Goal: Information Seeking & Learning: Learn about a topic

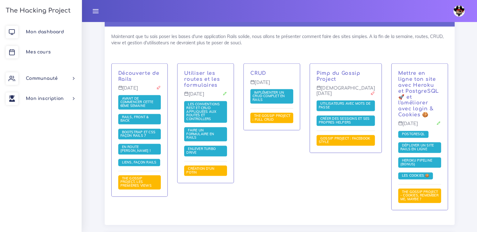
scroll to position [1323, 0]
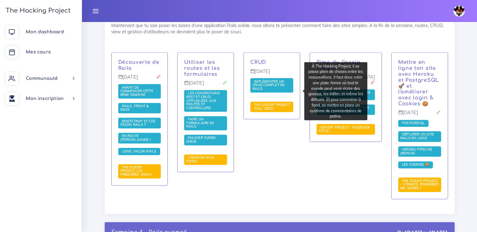
click at [290, 103] on span "The Gossip Project : Full CRUD" at bounding box center [271, 107] width 38 height 8
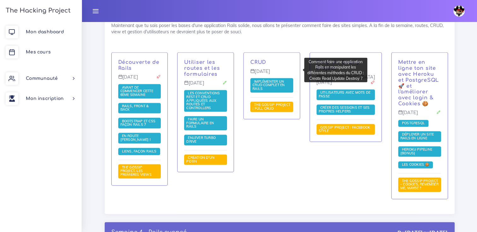
click at [261, 79] on span "Implémenter un CRUD complet en Rails" at bounding box center [268, 85] width 32 height 12
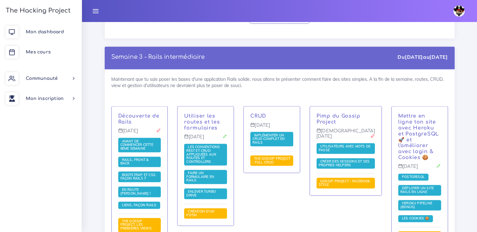
scroll to position [1291, 0]
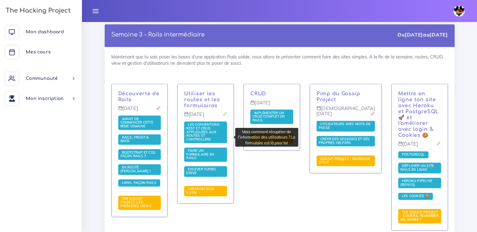
click at [196, 149] on span "Faire un formulaire en Rails" at bounding box center [200, 155] width 28 height 12
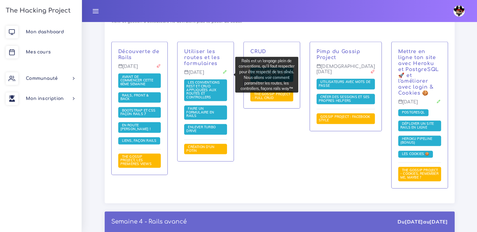
scroll to position [1323, 0]
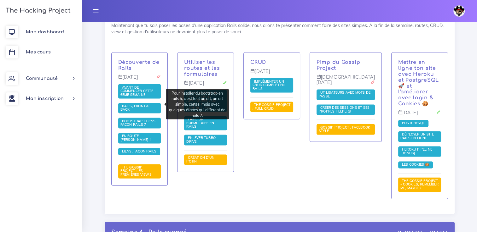
click at [146, 119] on span "Bootstrap et css façon Rails 7" at bounding box center [137, 123] width 35 height 8
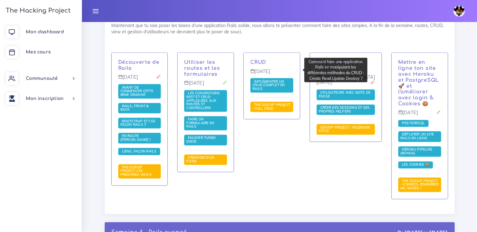
click at [265, 79] on span "Implémenter un CRUD complet en Rails" at bounding box center [268, 85] width 32 height 12
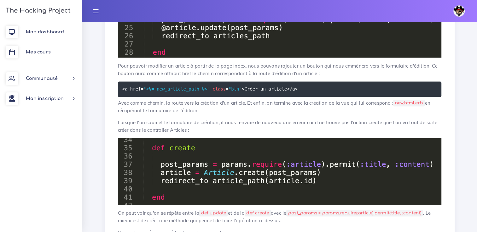
scroll to position [1281, 0]
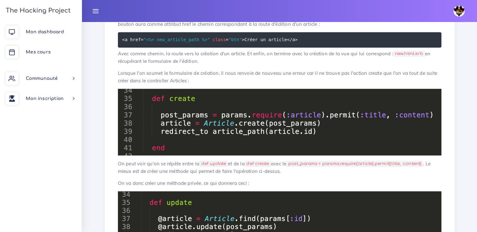
click at [186, 118] on img at bounding box center [279, 122] width 323 height 67
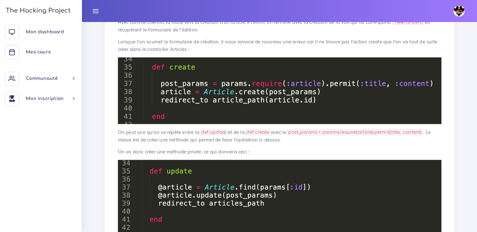
scroll to position [1313, 0]
drag, startPoint x: 294, startPoint y: 133, endPoint x: 430, endPoint y: 129, distance: 135.8
click at [423, 129] on code "post_params = params.require(:article).permit(:title, :content)" at bounding box center [354, 132] width 137 height 7
copy code "post_params = params.require(:article).permit(:title, :content)"
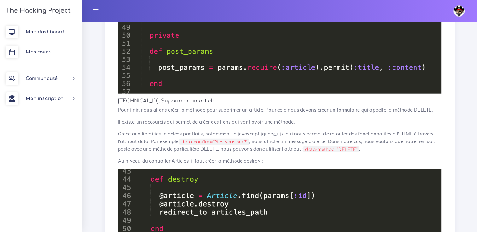
scroll to position [1565, 0]
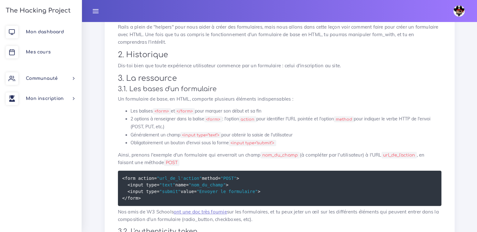
scroll to position [51, 0]
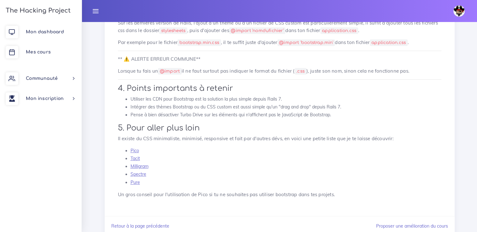
scroll to position [310, 0]
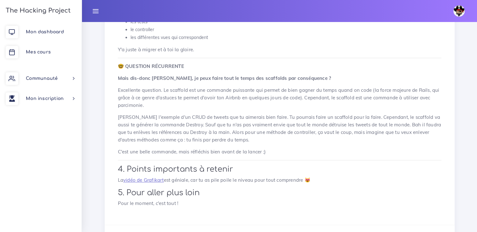
scroll to position [2611, 0]
